Goal: Navigation & Orientation: Find specific page/section

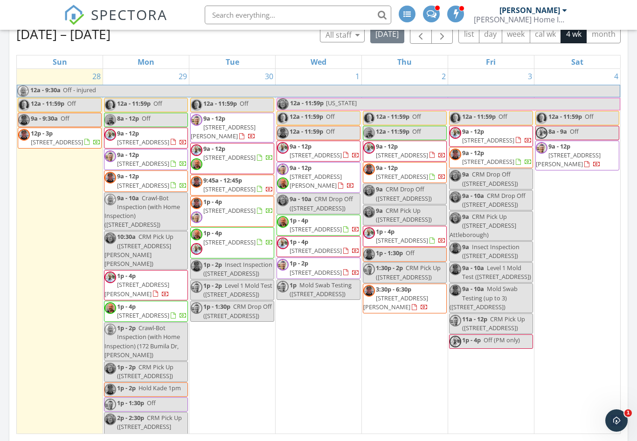
scroll to position [385, 0]
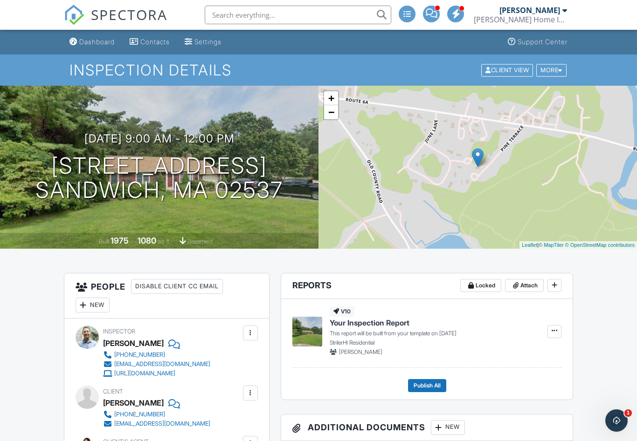
click at [99, 43] on div "Dashboard" at bounding box center [96, 42] width 35 height 8
click at [92, 49] on link "Dashboard" at bounding box center [92, 42] width 53 height 17
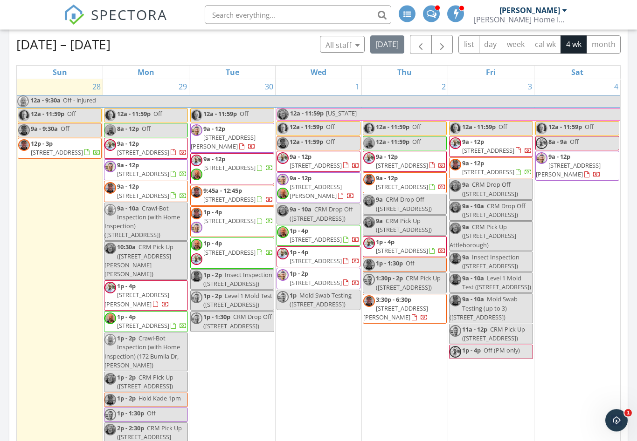
scroll to position [374, 0]
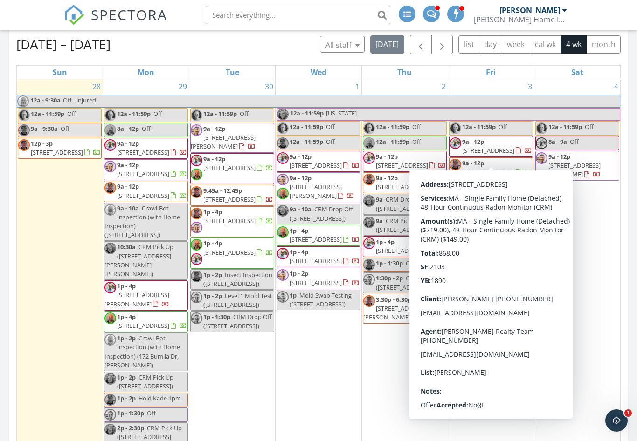
click at [473, 147] on span "49 Hoppin Hill Ave, North Attleborough 02760" at bounding box center [488, 150] width 52 height 8
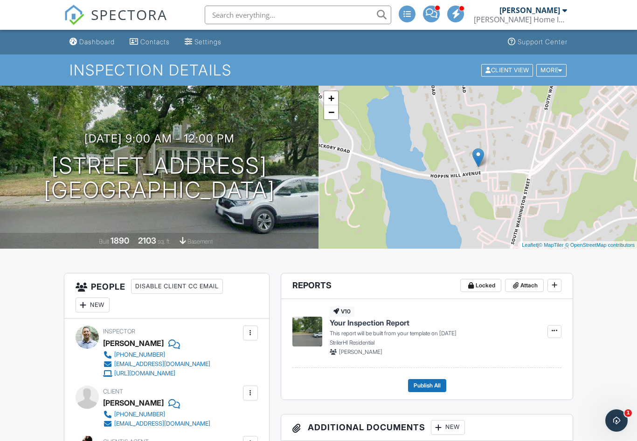
click at [95, 41] on div "Dashboard" at bounding box center [96, 42] width 35 height 8
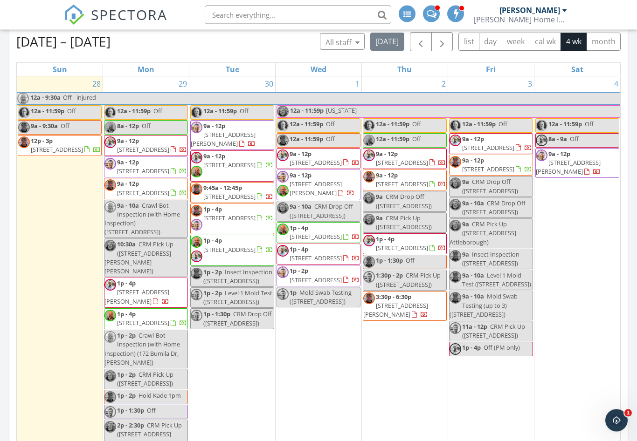
scroll to position [377, 0]
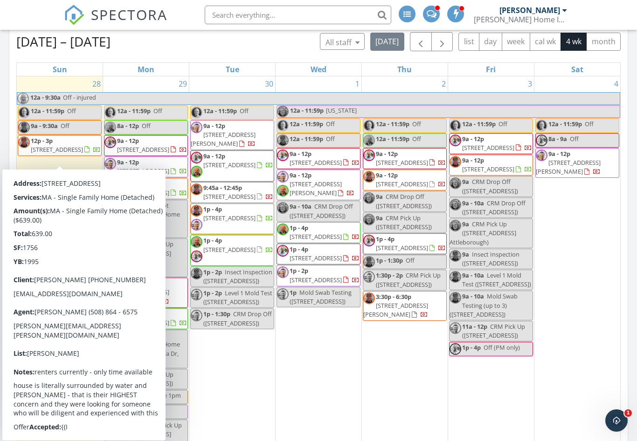
click at [53, 153] on span "[STREET_ADDRESS]" at bounding box center [57, 149] width 52 height 8
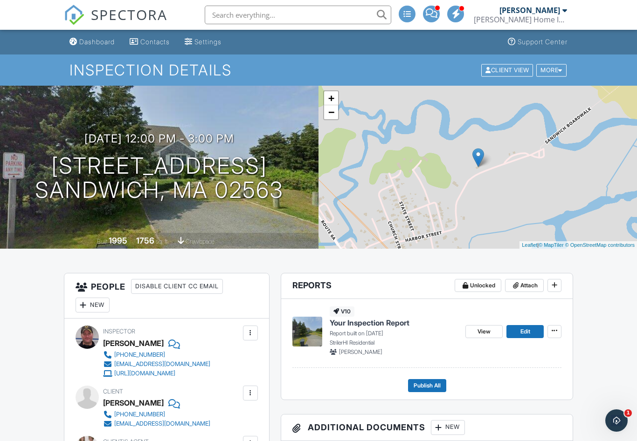
click at [90, 46] on div "Dashboard" at bounding box center [96, 42] width 35 height 8
